Goal: Find specific page/section

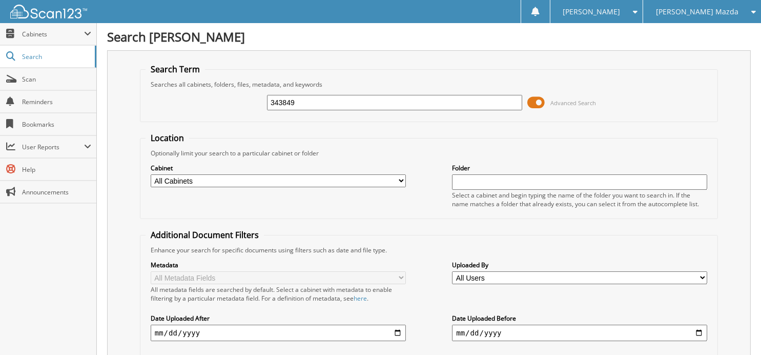
type input "343849"
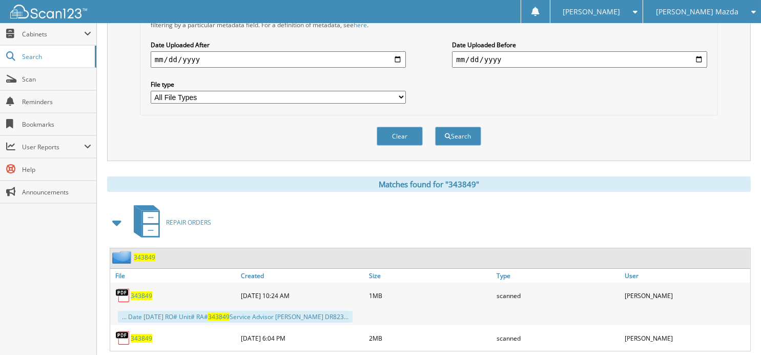
scroll to position [293, 0]
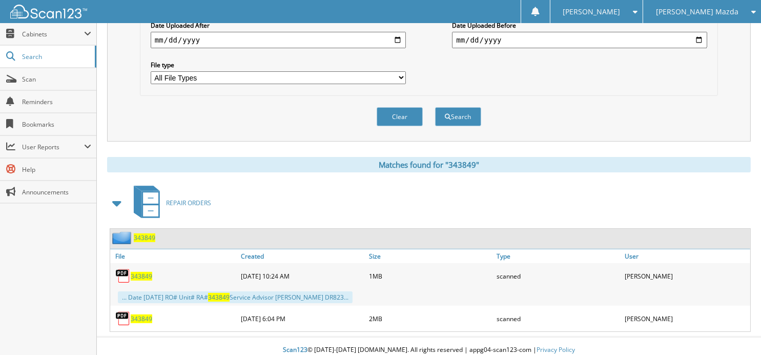
click at [146, 314] on span "343849" at bounding box center [142, 318] width 22 height 9
click at [399, 109] on button "Clear" at bounding box center [400, 116] width 46 height 19
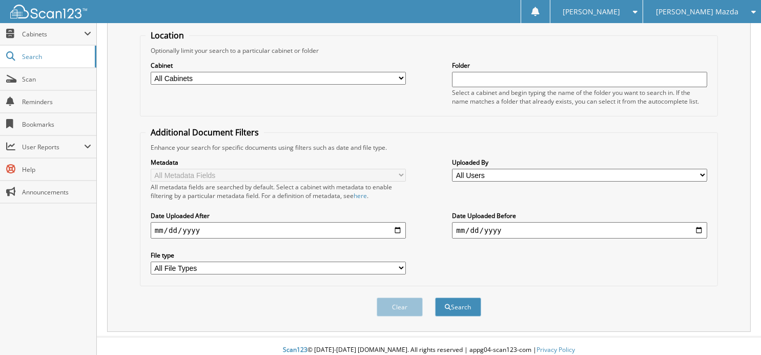
scroll to position [17, 0]
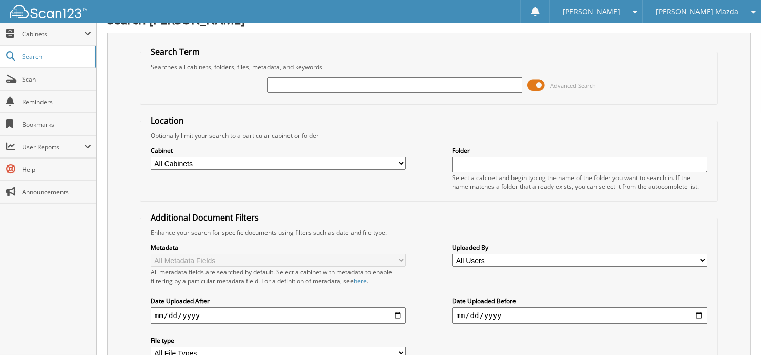
click at [358, 86] on input "text" at bounding box center [394, 84] width 255 height 15
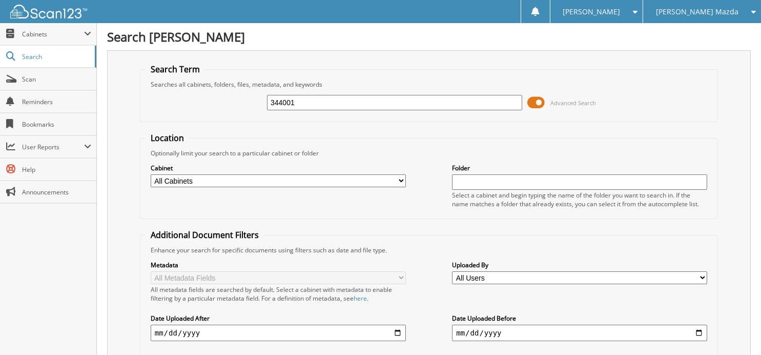
type input "344001"
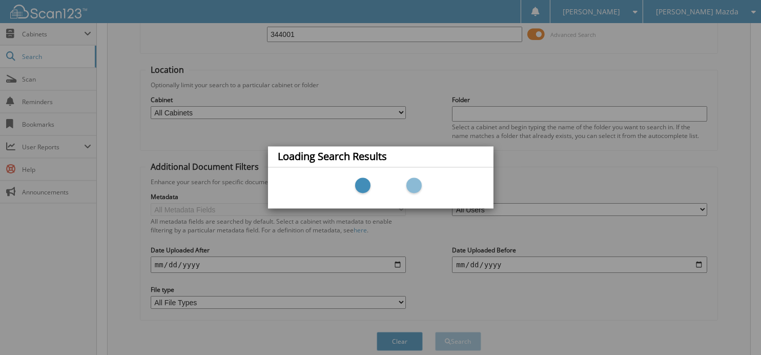
scroll to position [102, 0]
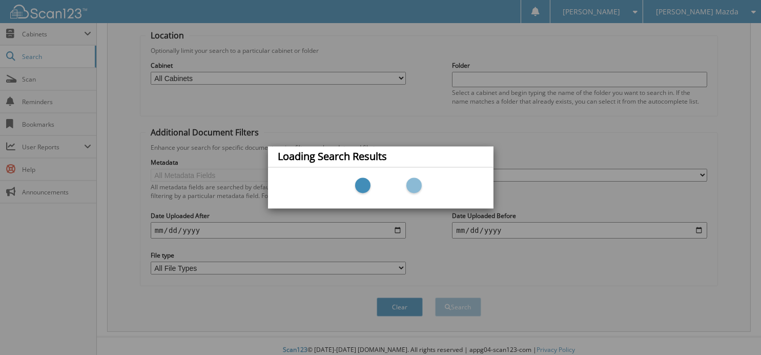
click at [121, 89] on div "Loading Search Results" at bounding box center [380, 177] width 761 height 355
